Goal: Task Accomplishment & Management: Use online tool/utility

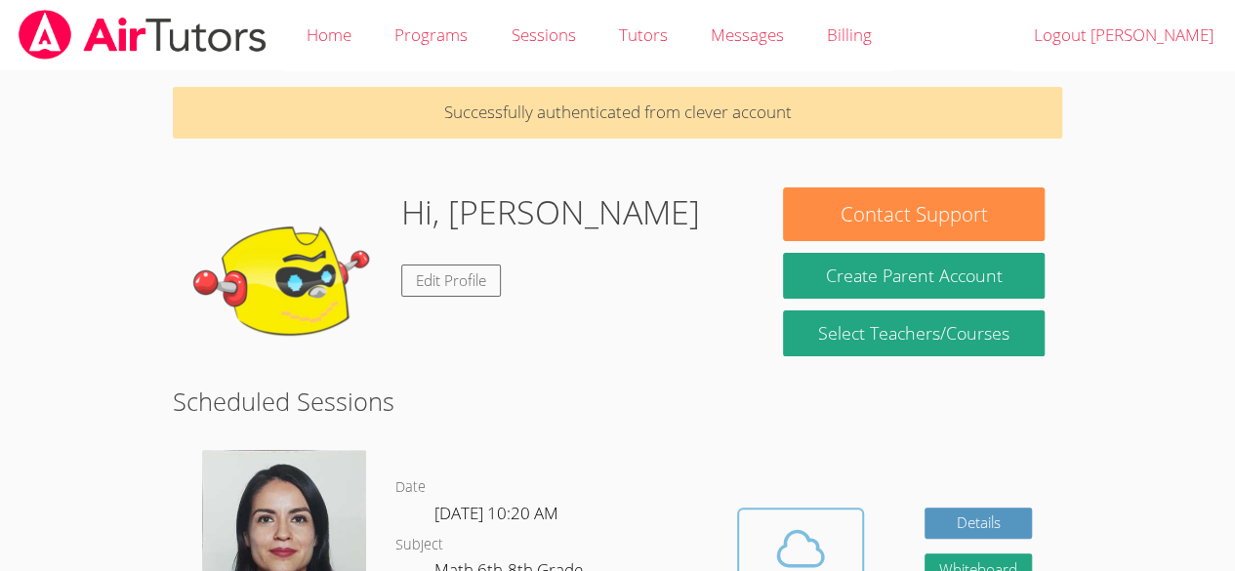
click at [796, 525] on icon at bounding box center [800, 548] width 55 height 55
click at [747, 524] on button "Cloud Room" at bounding box center [800, 562] width 127 height 109
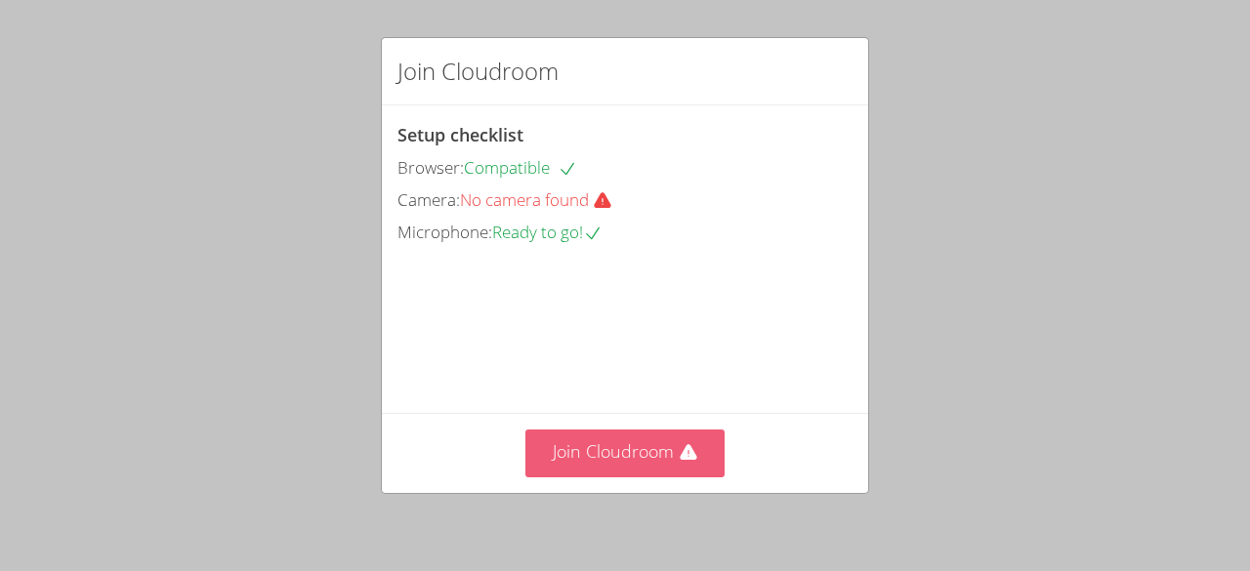
click at [596, 460] on button "Join Cloudroom" at bounding box center [625, 454] width 200 height 48
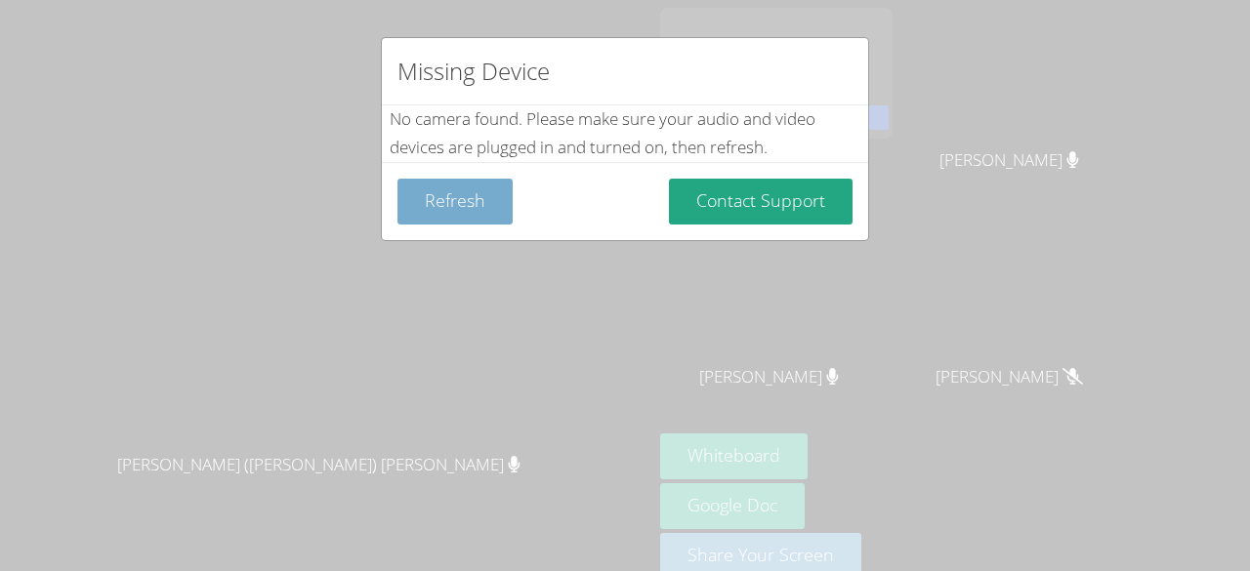
click at [488, 209] on button "Refresh" at bounding box center [454, 202] width 115 height 46
click at [488, 208] on button "Refresh" at bounding box center [454, 202] width 115 height 46
click at [478, 202] on button "Refresh" at bounding box center [454, 202] width 115 height 46
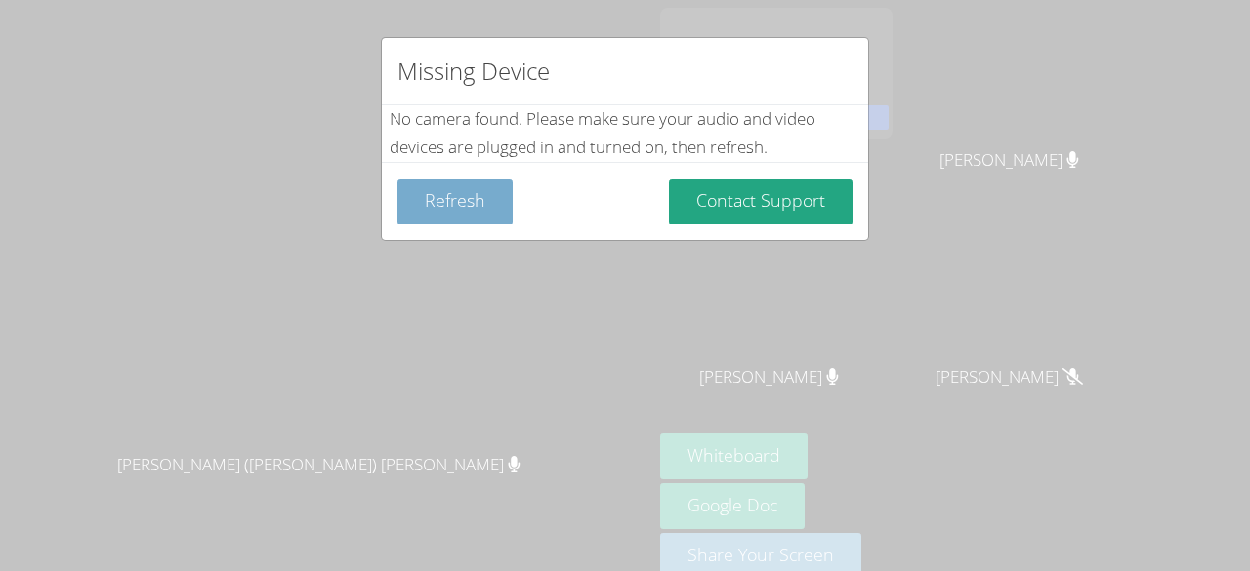
click at [478, 202] on button "Refresh" at bounding box center [454, 202] width 115 height 46
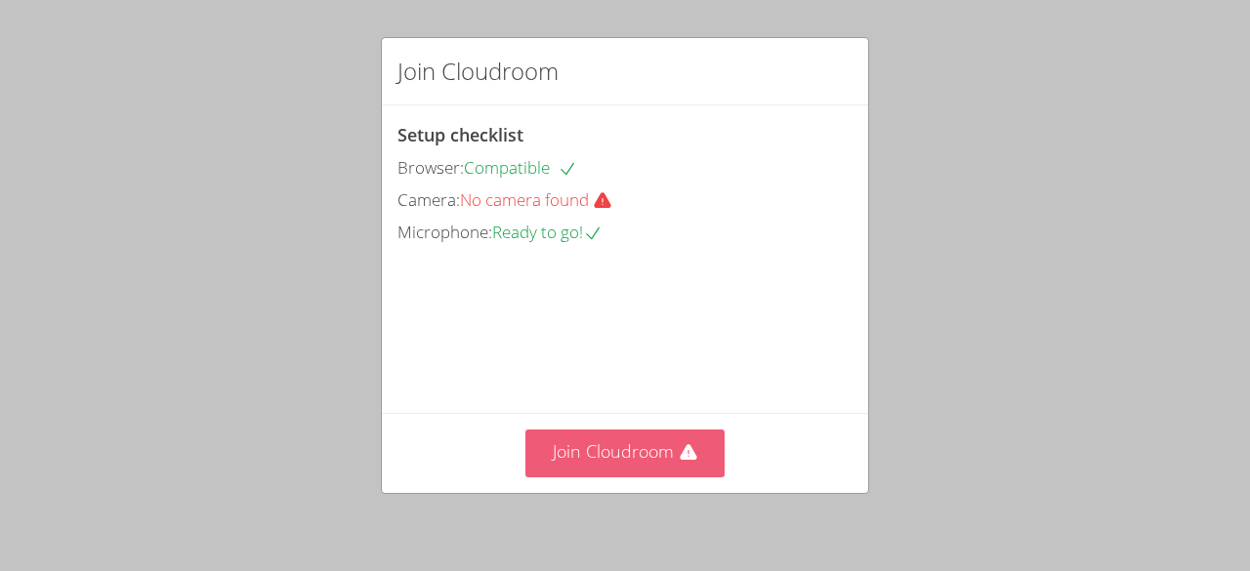
click at [603, 457] on button "Join Cloudroom" at bounding box center [625, 454] width 200 height 48
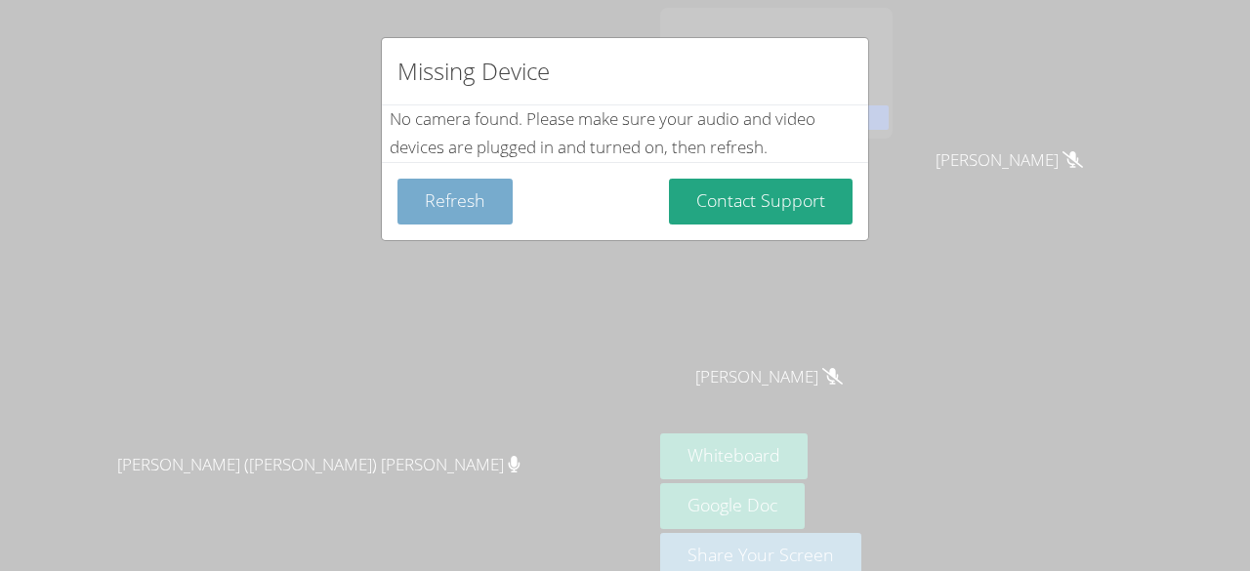
click at [457, 200] on button "Refresh" at bounding box center [454, 202] width 115 height 46
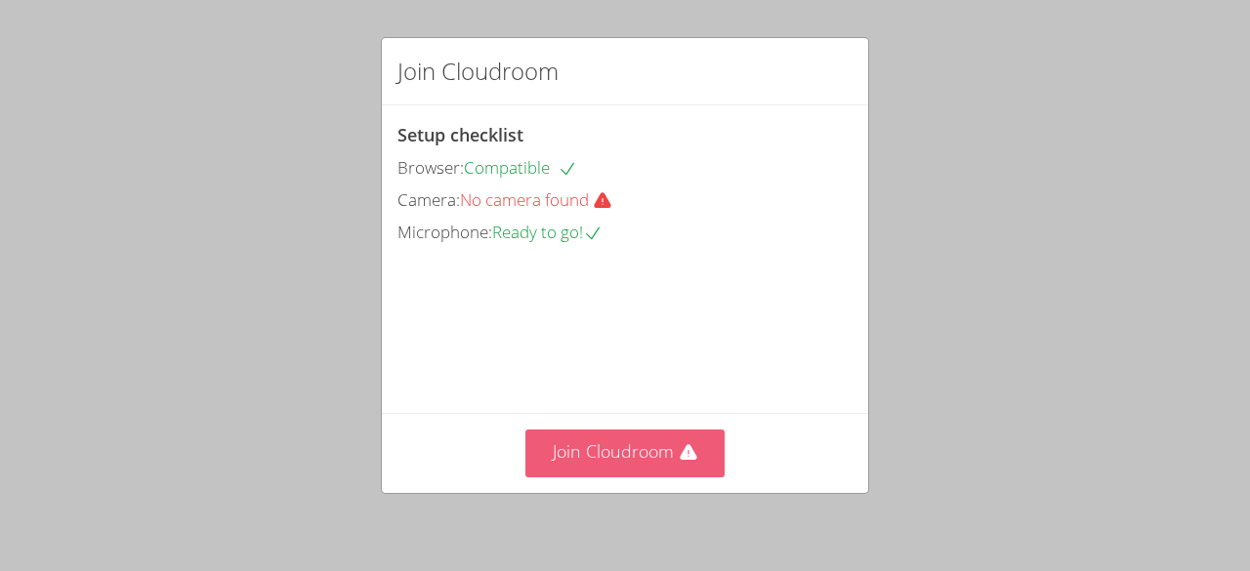
click at [599, 464] on button "Join Cloudroom" at bounding box center [625, 454] width 200 height 48
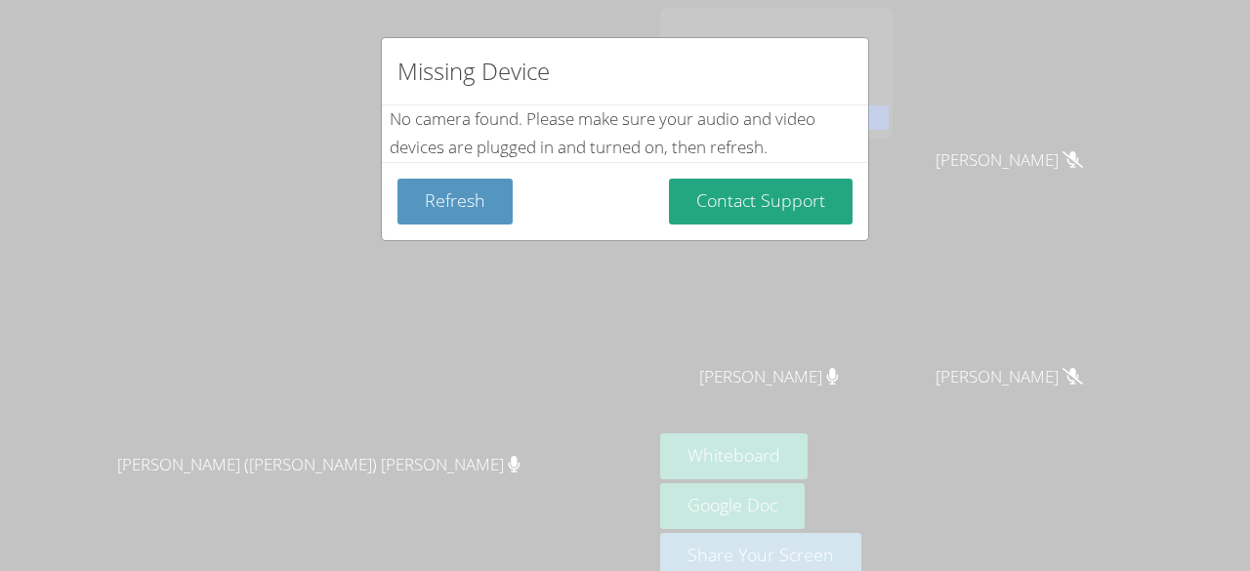
click at [537, 15] on div "Missing Device No camera found . Please make sure your audio and video devices …" at bounding box center [625, 285] width 1250 height 571
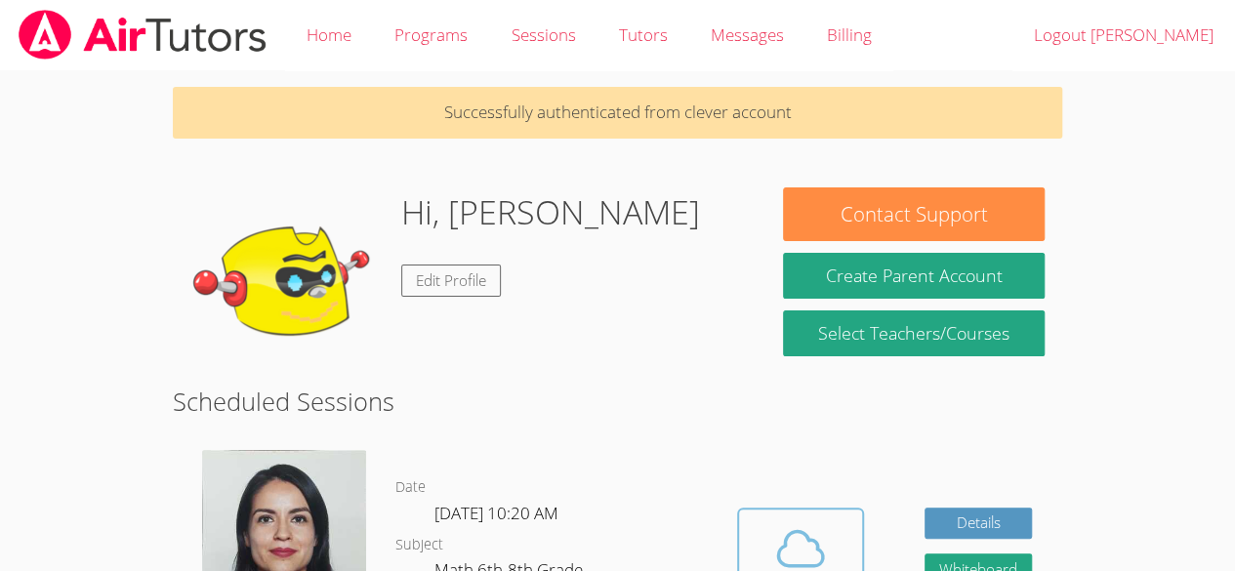
click at [817, 532] on icon at bounding box center [800, 549] width 45 height 34
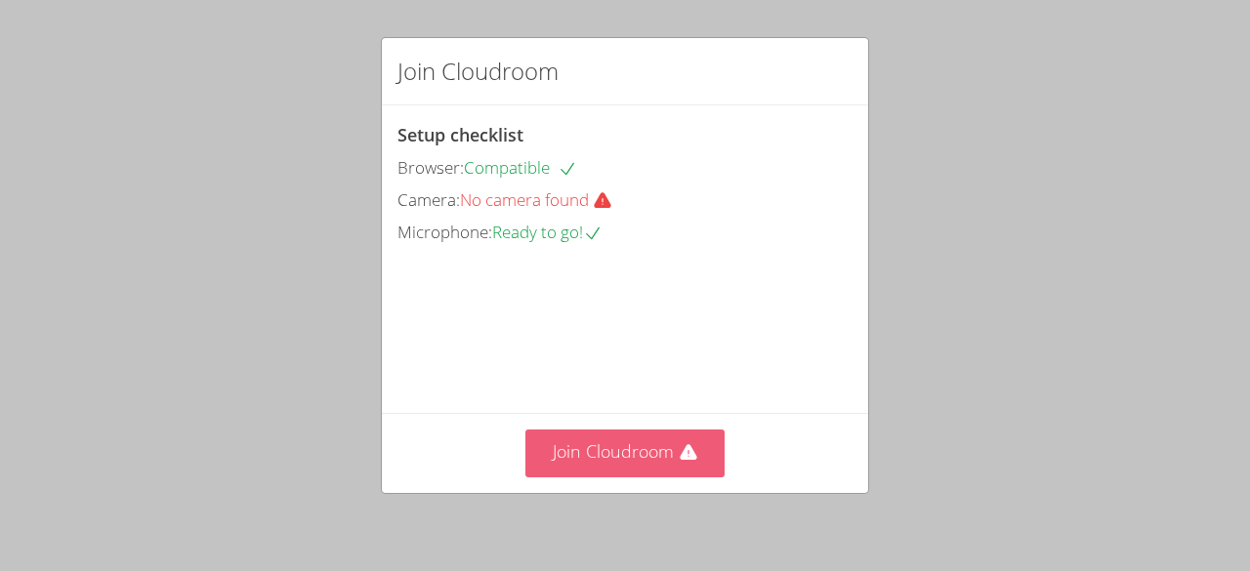
click at [627, 439] on button "Join Cloudroom" at bounding box center [625, 454] width 200 height 48
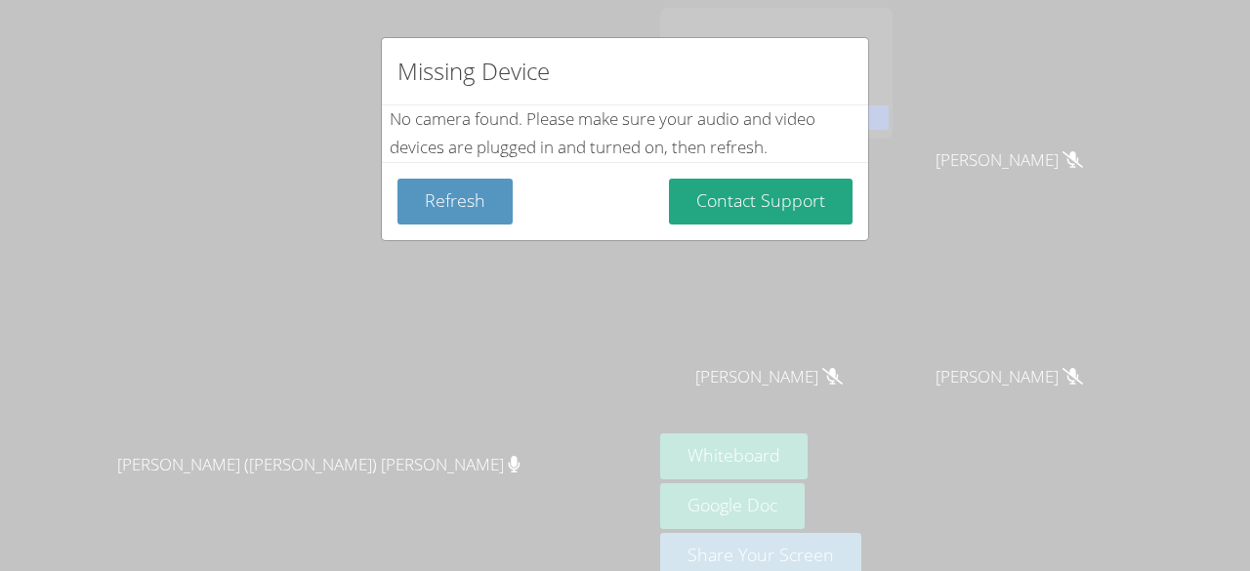
click at [837, 447] on div "Missing Device No camera found . Please make sure your audio and video devices …" at bounding box center [625, 285] width 1250 height 571
click at [829, 462] on div "Missing Device No camera found . Please make sure your audio and video devices …" at bounding box center [625, 285] width 1250 height 571
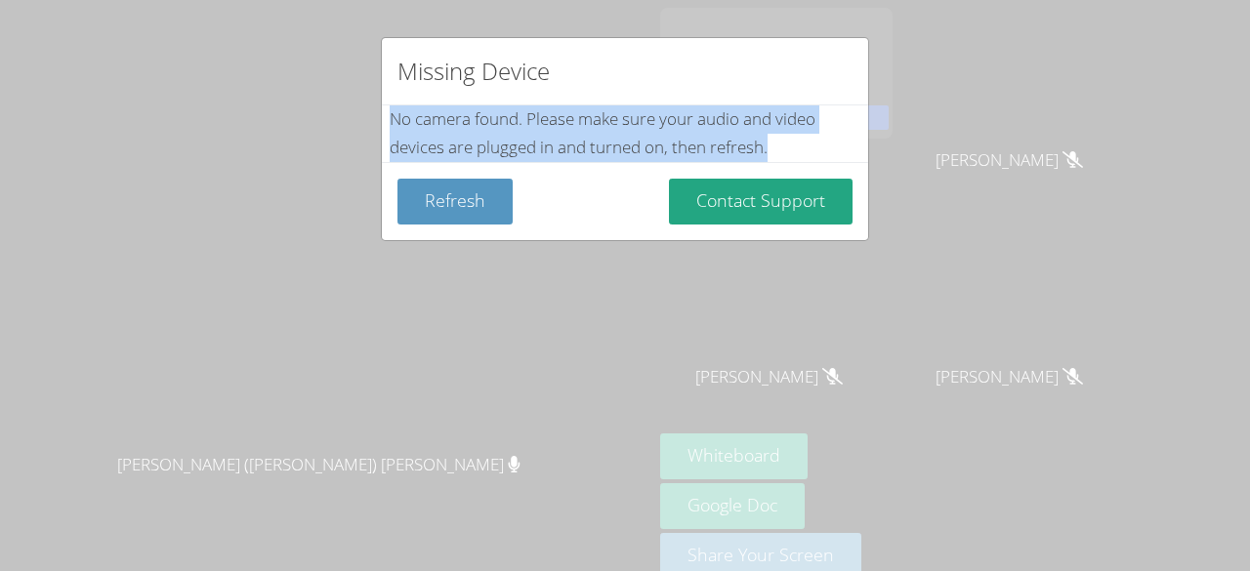
click at [829, 462] on div "Missing Device No camera found . Please make sure your audio and video devices …" at bounding box center [625, 285] width 1250 height 571
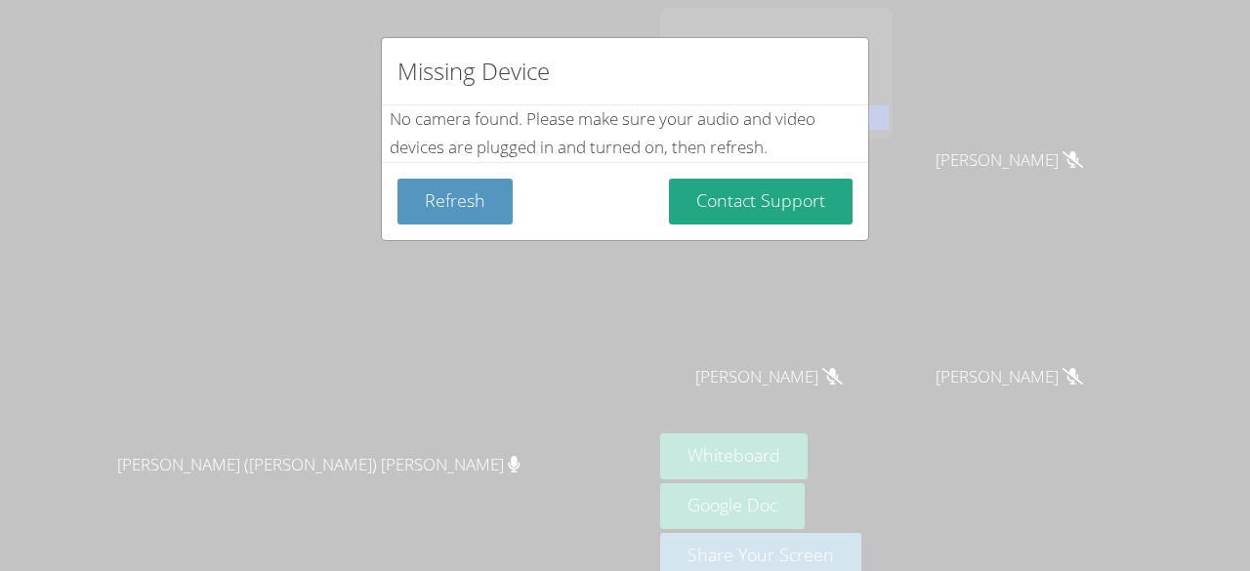
click at [836, 440] on div "Missing Device No camera found . Please make sure your audio and video devices …" at bounding box center [625, 285] width 1250 height 571
click at [820, 470] on div "Missing Device No camera found . Please make sure your audio and video devices …" at bounding box center [625, 285] width 1250 height 571
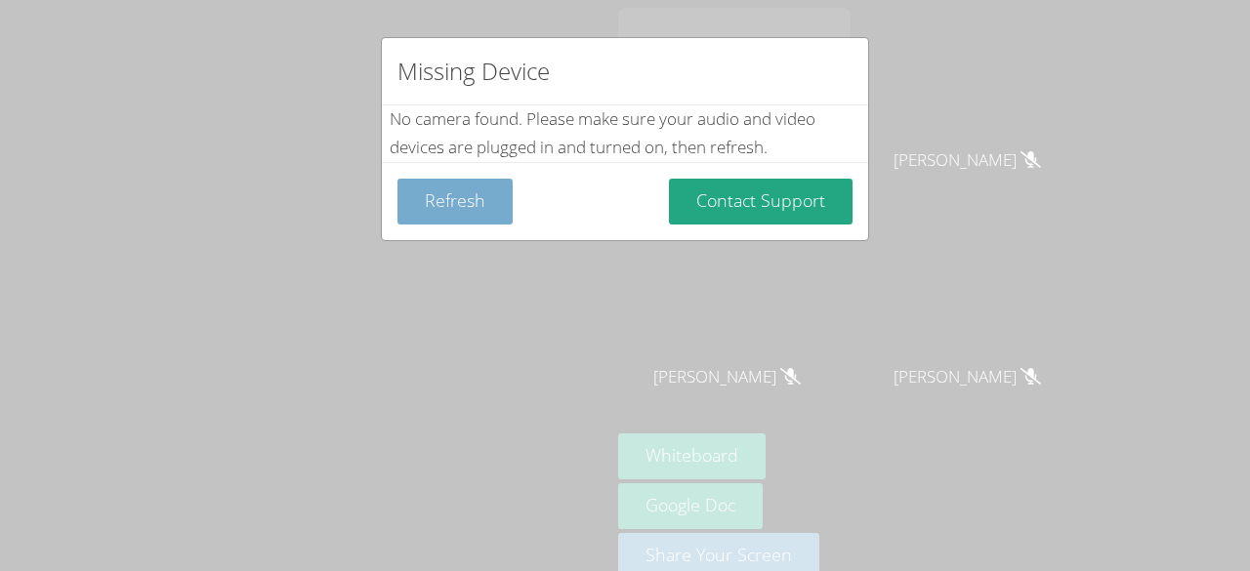
click at [488, 203] on button "Refresh" at bounding box center [454, 202] width 115 height 46
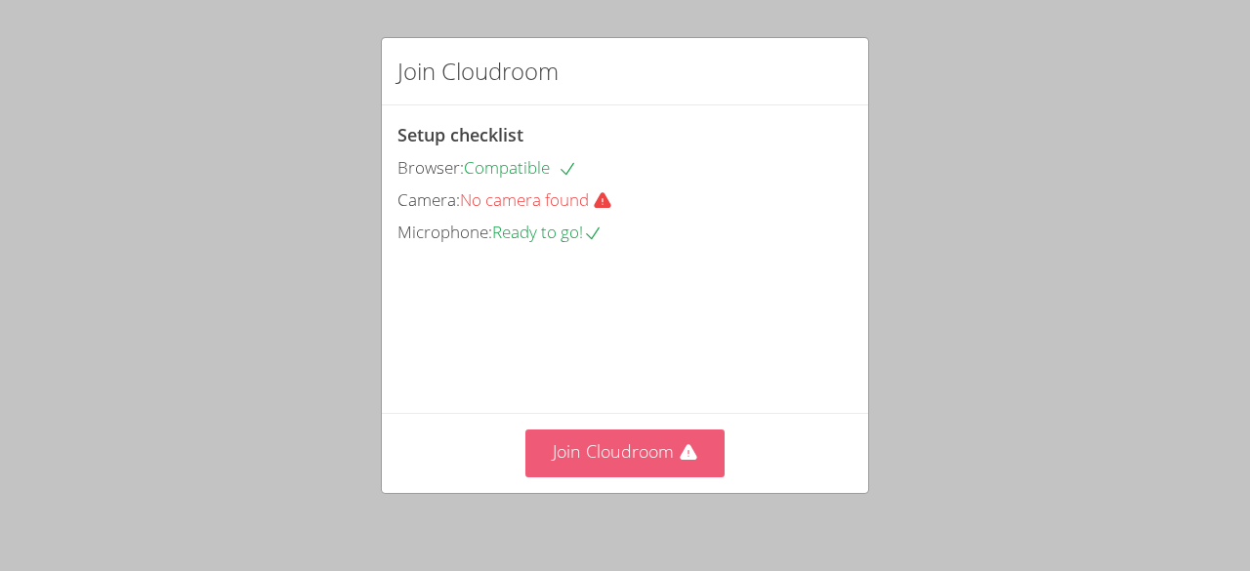
click at [654, 477] on button "Join Cloudroom" at bounding box center [625, 454] width 200 height 48
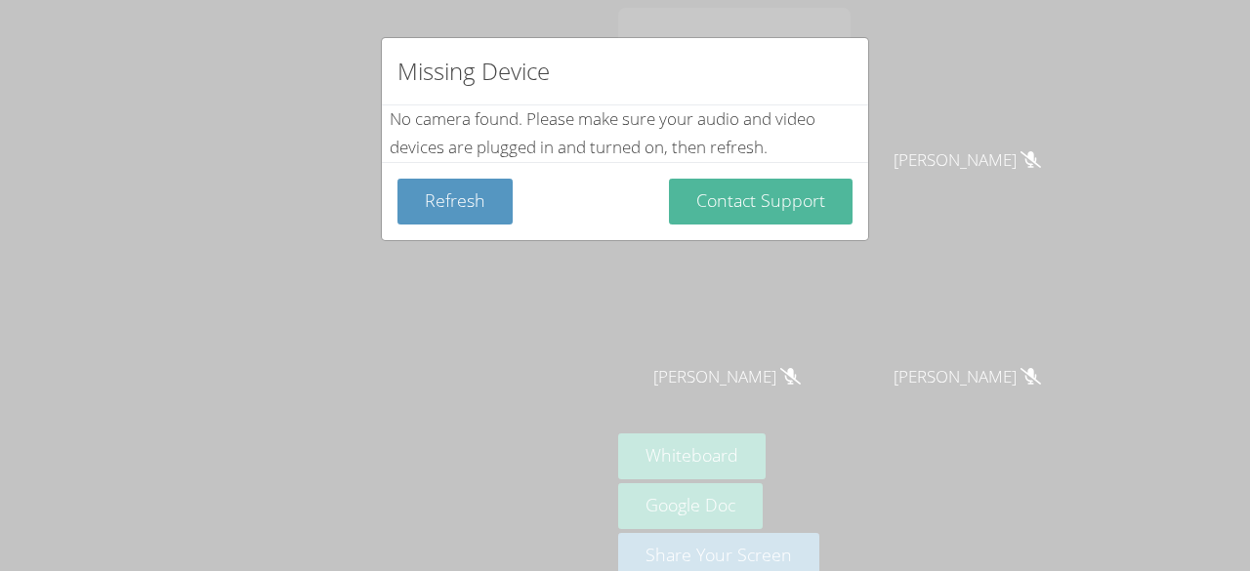
click at [795, 203] on button "Contact Support" at bounding box center [761, 202] width 184 height 46
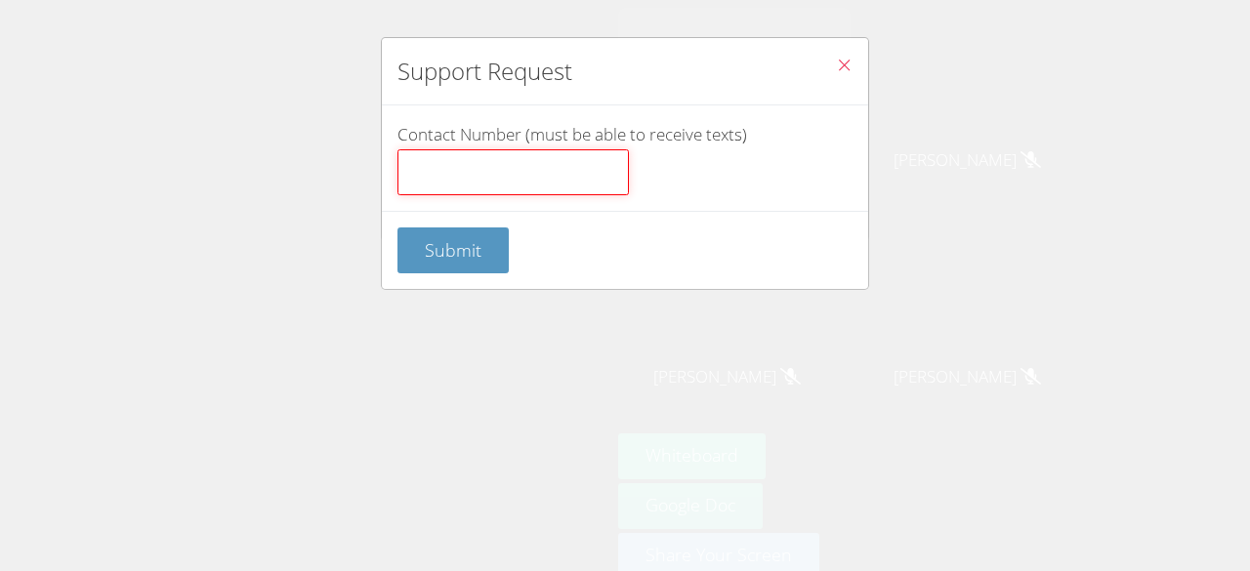
click at [555, 180] on input "Contact Number (must be able to receive texts)" at bounding box center [512, 172] width 231 height 47
click at [825, 49] on button "Close" at bounding box center [844, 68] width 48 height 60
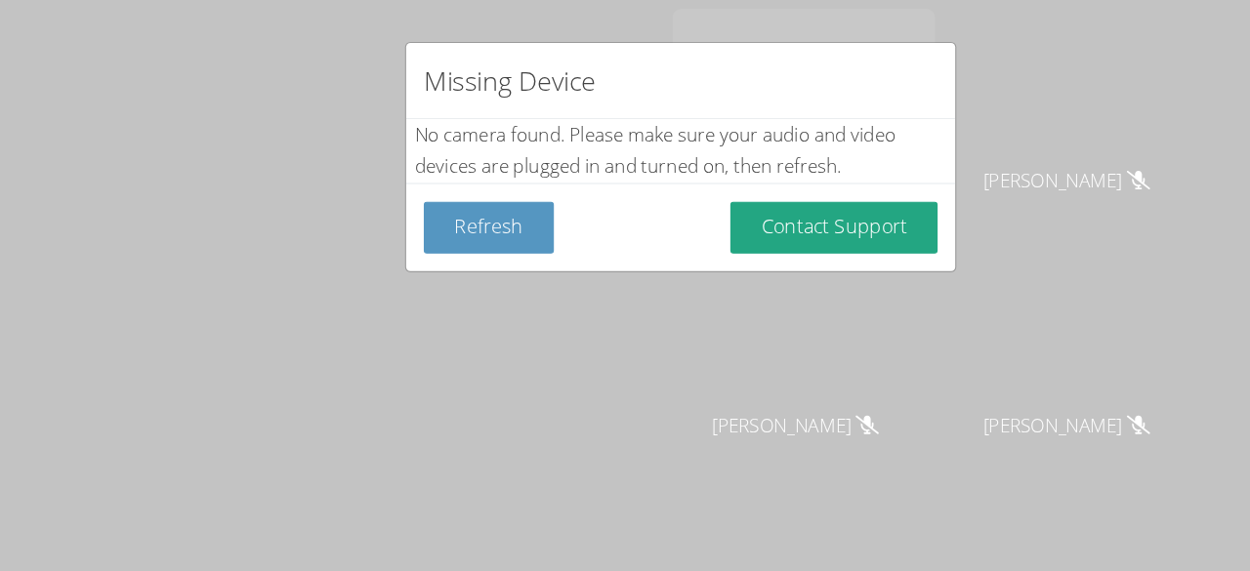
click at [669, 179] on button "Contact Support" at bounding box center [761, 202] width 184 height 46
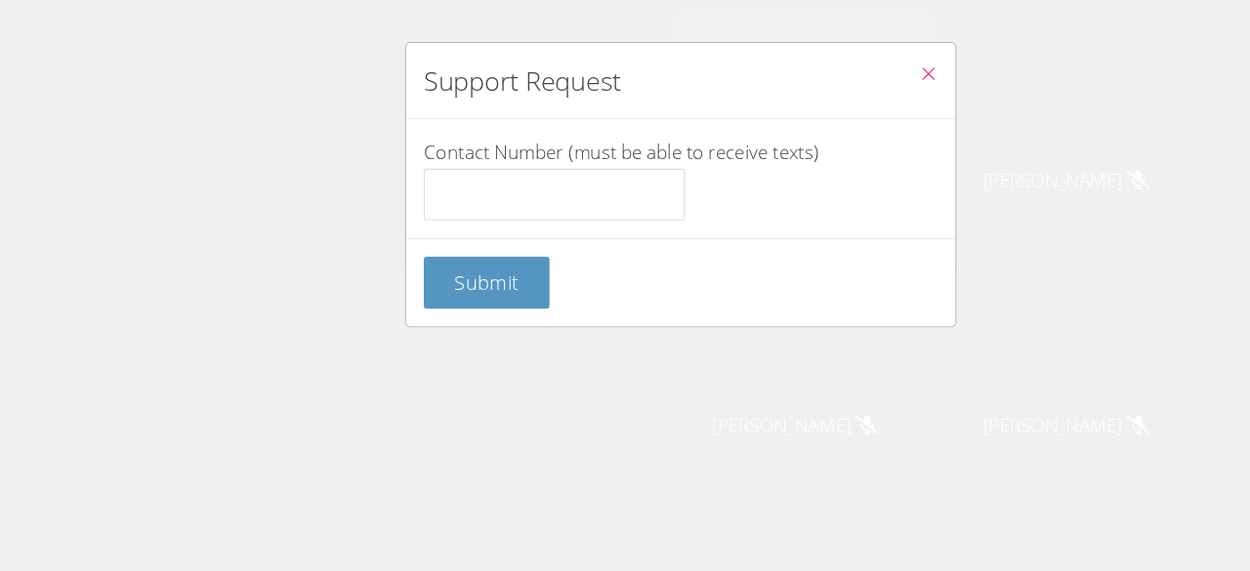
click at [836, 62] on icon "Close" at bounding box center [844, 65] width 17 height 17
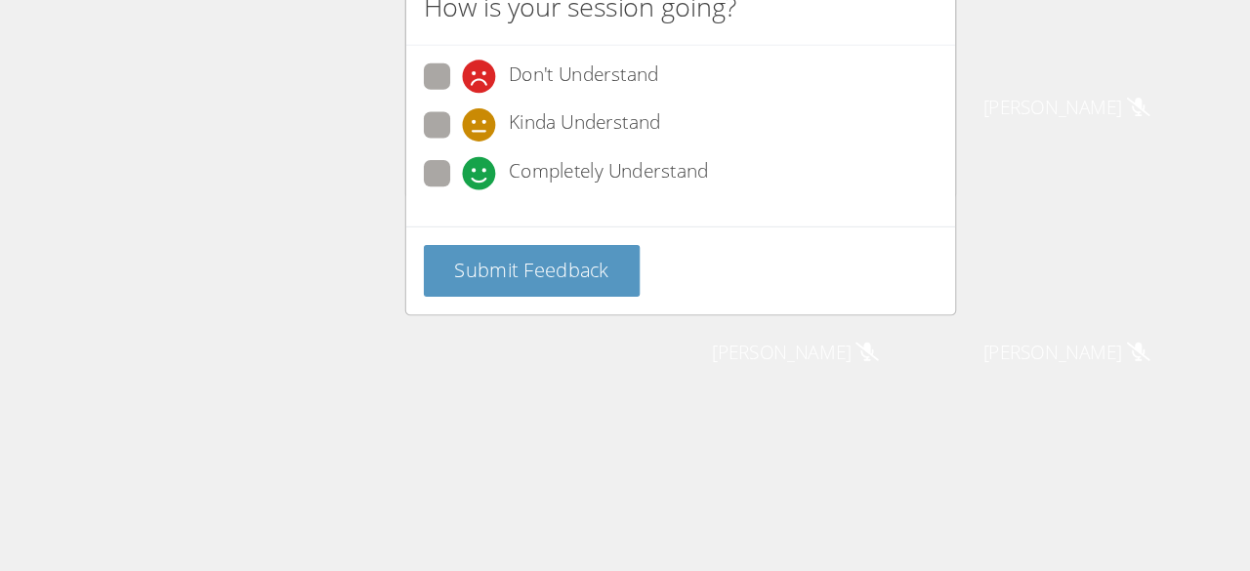
click at [421, 186] on label "Kinda Understand" at bounding box center [502, 177] width 210 height 26
click at [432, 181] on input "Kinda Understand" at bounding box center [440, 172] width 17 height 17
radio input "true"
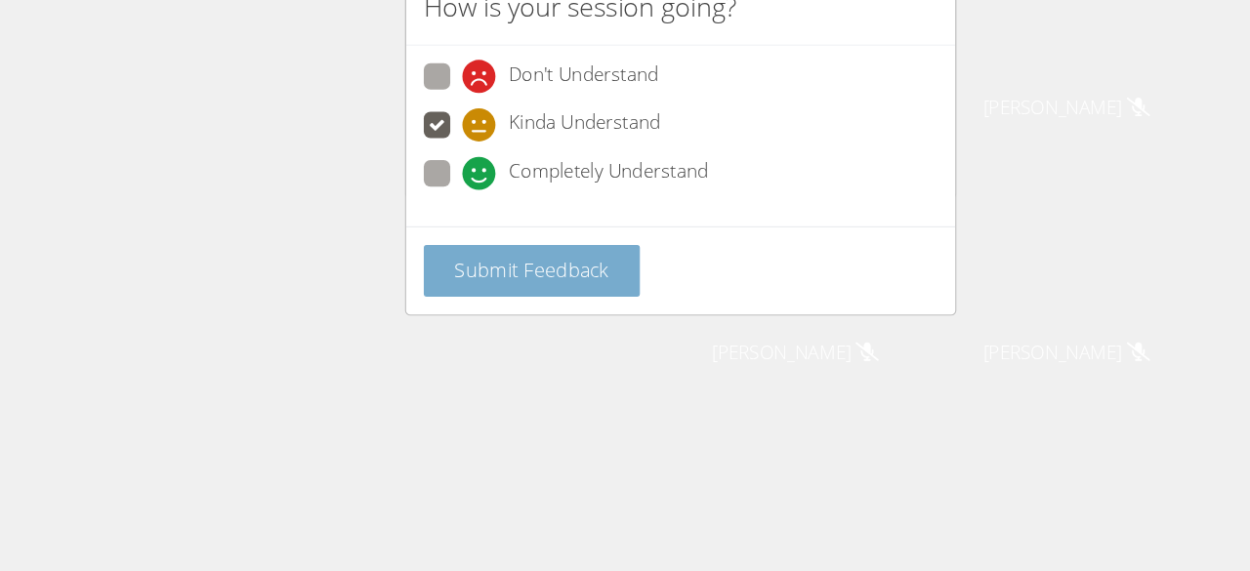
click at [473, 314] on button "Submit Feedback" at bounding box center [492, 305] width 191 height 46
